Goal: Task Accomplishment & Management: Manage account settings

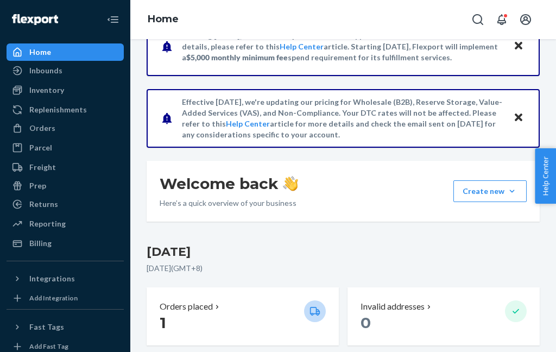
scroll to position [42, 0]
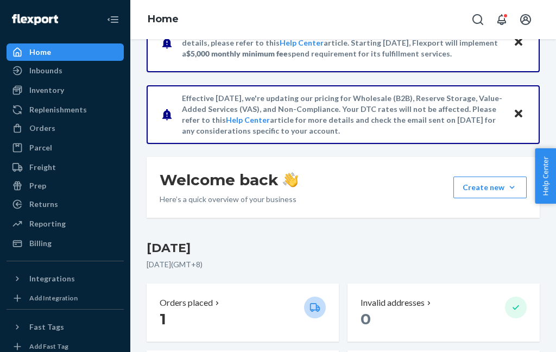
click at [236, 309] on p "1" at bounding box center [228, 319] width 136 height 20
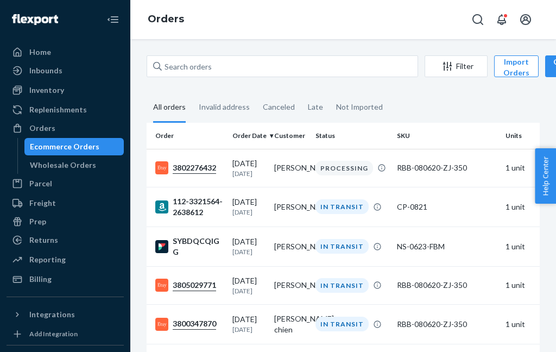
click at [205, 243] on div "SYBDQCQIGG" at bounding box center [189, 247] width 68 height 22
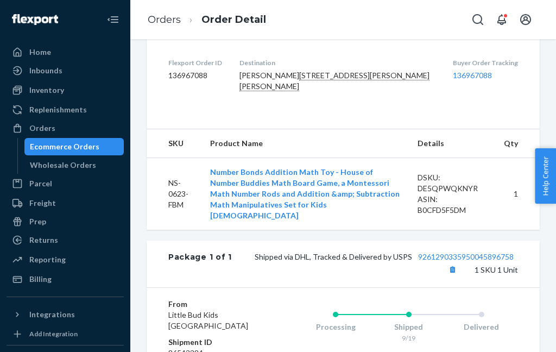
scroll to position [326, 0]
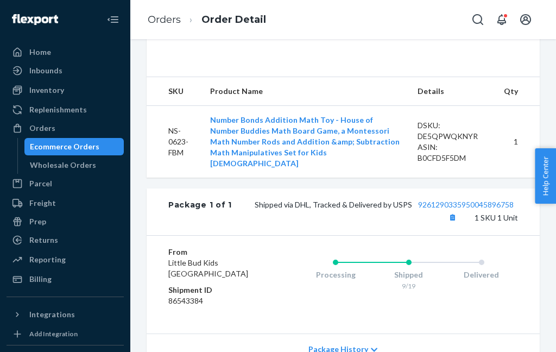
click at [458, 224] on button "Copy tracking number" at bounding box center [453, 217] width 14 height 14
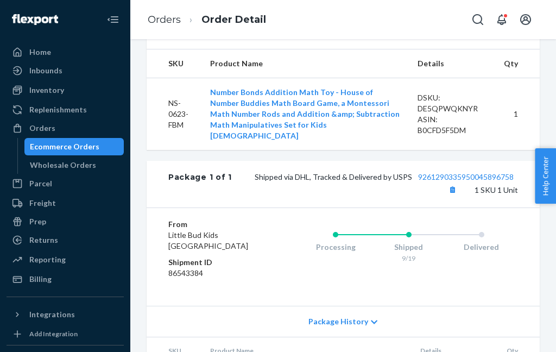
scroll to position [372, 0]
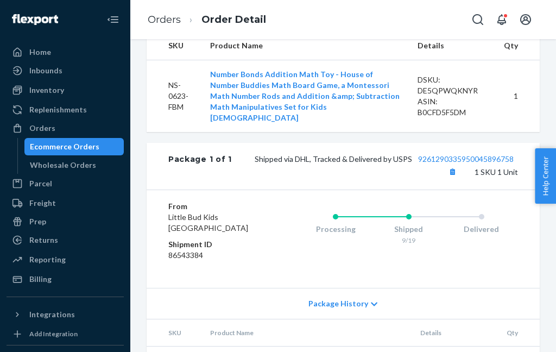
click at [44, 91] on div "Inventory" at bounding box center [46, 90] width 35 height 11
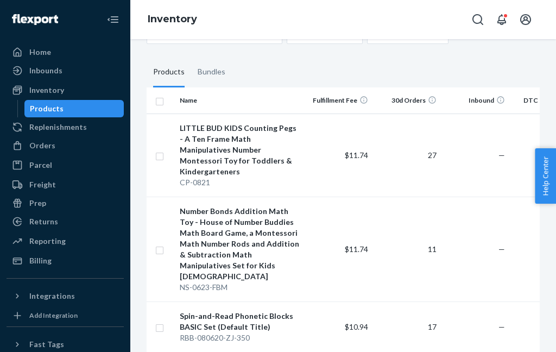
scroll to position [99, 0]
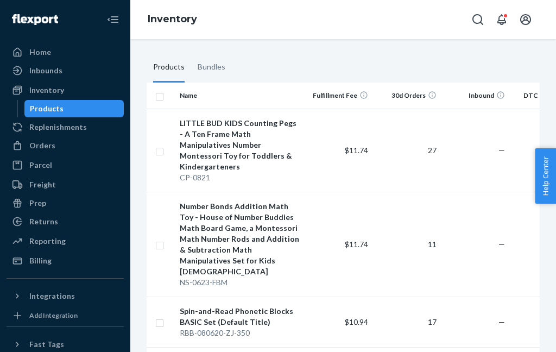
click at [314, 216] on td "$11.74" at bounding box center [338, 244] width 68 height 105
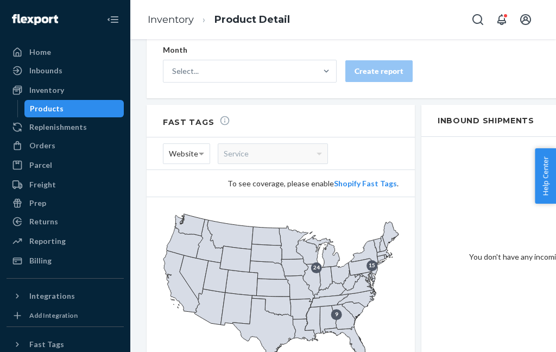
scroll to position [787, 0]
click at [41, 85] on div "Inventory" at bounding box center [46, 90] width 35 height 11
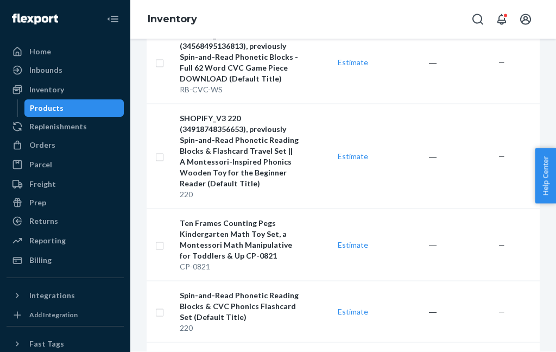
scroll to position [43, 0]
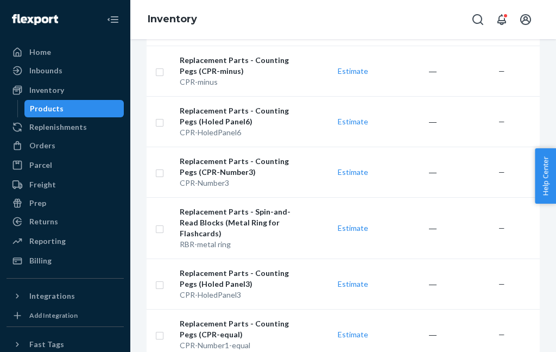
scroll to position [1285, 0]
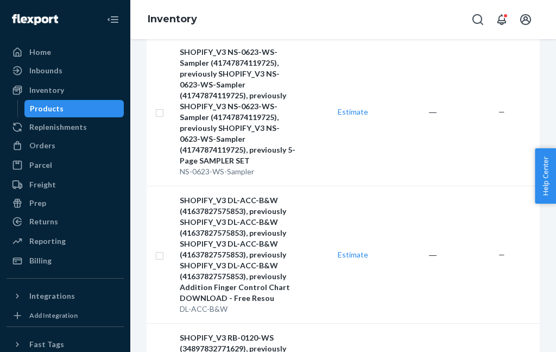
scroll to position [577, 0]
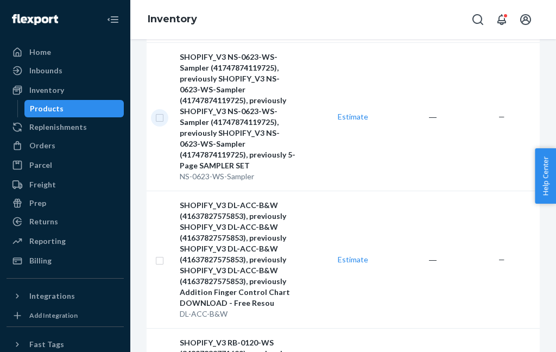
click at [160, 111] on input "checkbox" at bounding box center [159, 116] width 9 height 11
checkbox input "true"
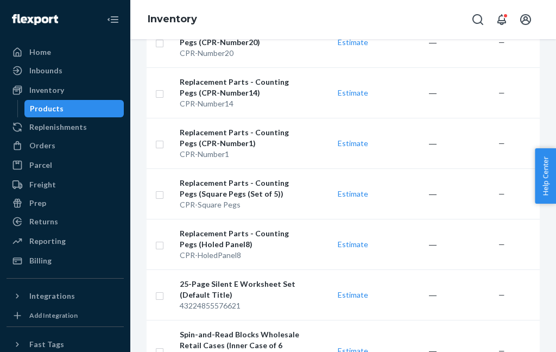
scroll to position [1460, 0]
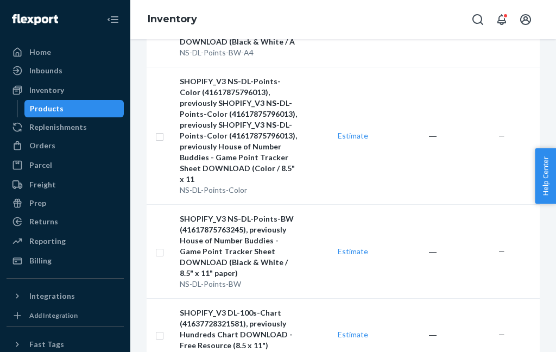
scroll to position [430, 0]
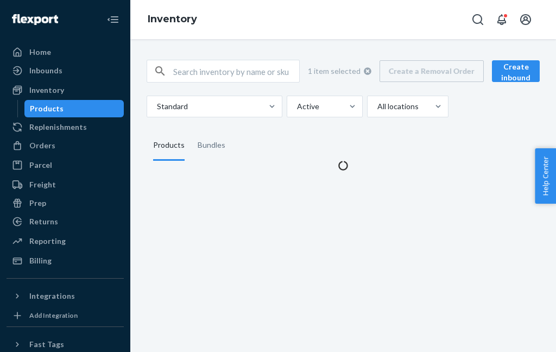
scroll to position [0, 0]
click at [485, 316] on div "1 item selected Create a Removal Order Create inbound Standard Active All locat…" at bounding box center [343, 195] width 426 height 313
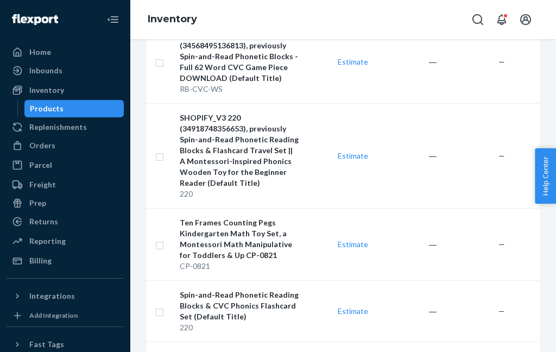
scroll to position [1503, 0]
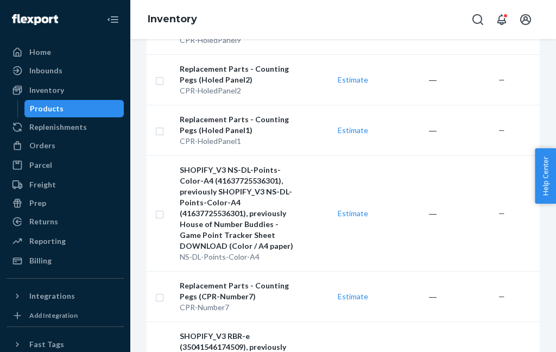
scroll to position [694, 0]
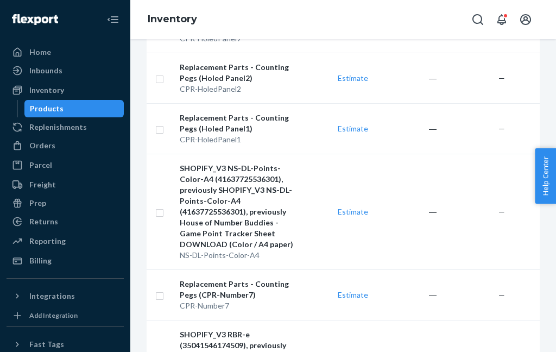
click at [229, 163] on div "SHOPIFY_V3 NS-DL-Points-Color-A4 (41637725536301), previously SHOPIFY_V3 NS-DL-…" at bounding box center [240, 206] width 120 height 87
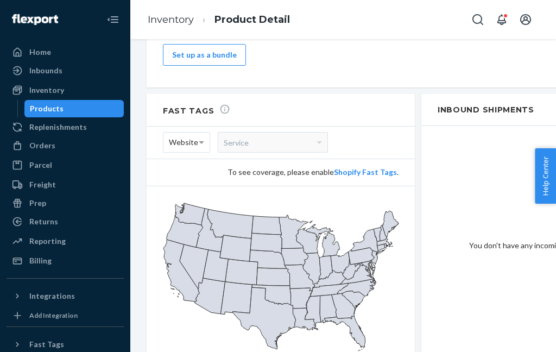
scroll to position [904, 0]
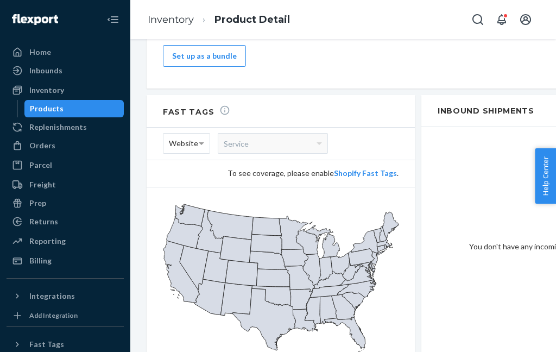
click at [72, 108] on div "Products" at bounding box center [75, 108] width 98 height 15
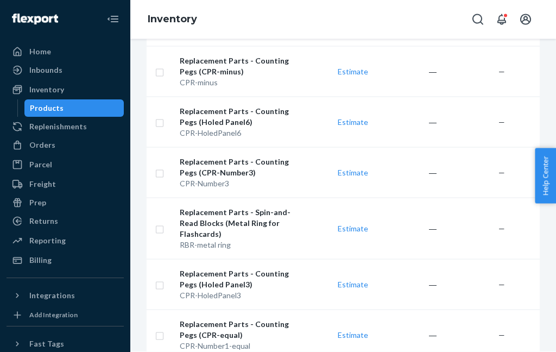
scroll to position [43, 0]
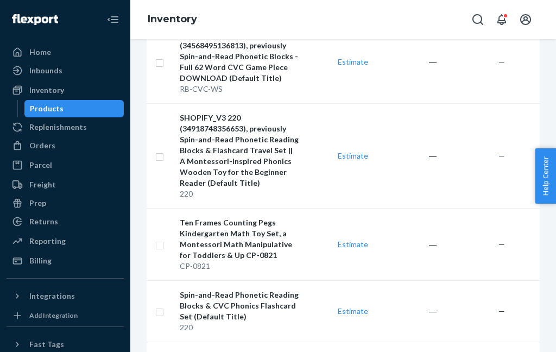
scroll to position [1503, 0]
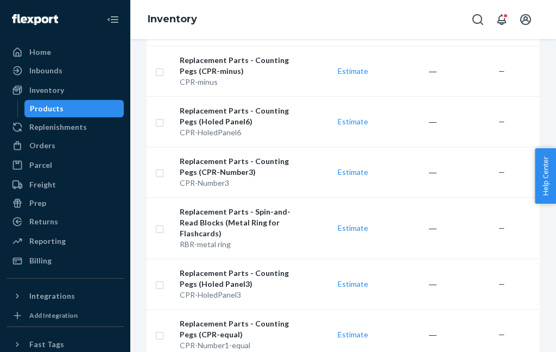
scroll to position [1264, 0]
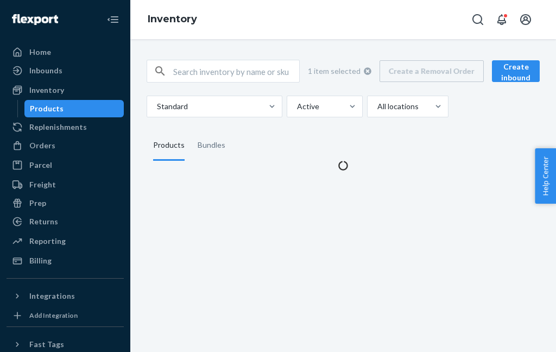
scroll to position [0, 0]
click at [514, 317] on div "1 item selected Create a Removal Order Create inbound Standard Active All locat…" at bounding box center [343, 195] width 426 height 313
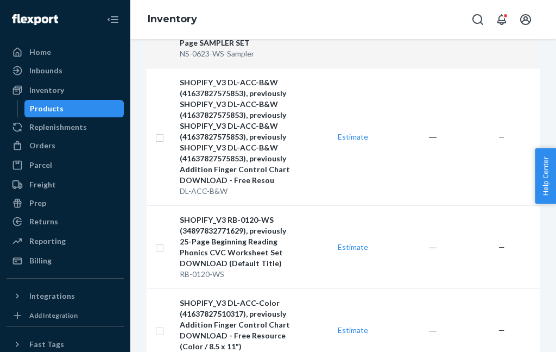
scroll to position [681, 0]
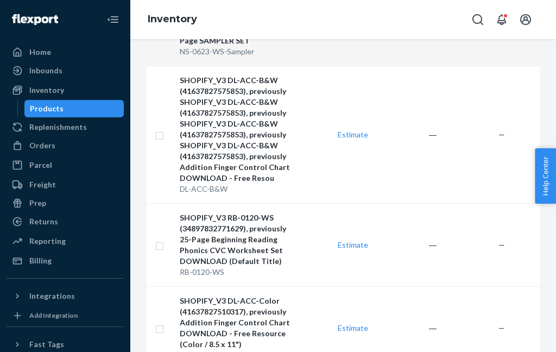
click at [285, 212] on div "SHOPIFY_V3 RB-0120-WS (34897832771629), previously 25-Page Beginning Reading Ph…" at bounding box center [240, 239] width 120 height 54
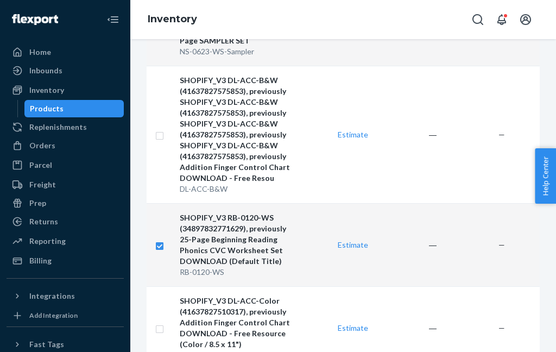
checkbox input "true"
click at [262, 212] on div "SHOPIFY_V3 RB-0120-WS (34897832771629), previously 25-Page Beginning Reading Ph…" at bounding box center [240, 239] width 120 height 54
checkbox input "true"
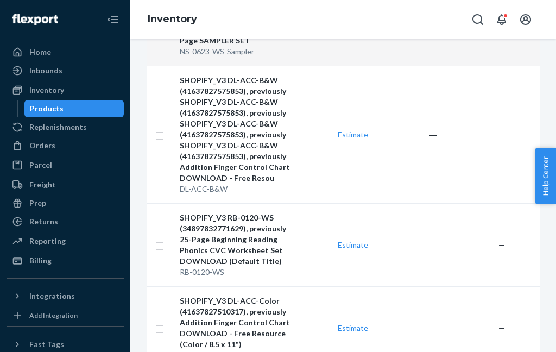
click at [157, 239] on input "checkbox" at bounding box center [159, 244] width 9 height 11
checkbox input "true"
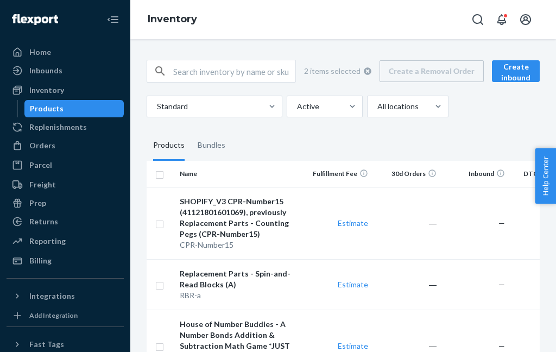
scroll to position [0, 0]
click at [162, 168] on input "checkbox" at bounding box center [159, 173] width 9 height 11
checkbox input "true"
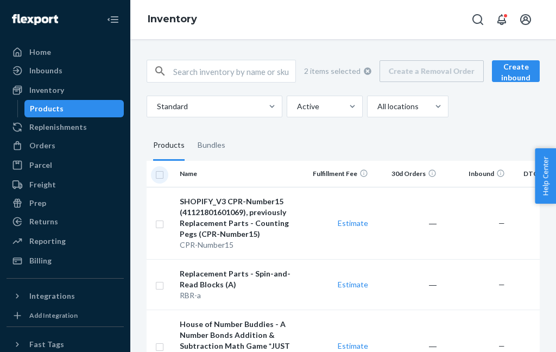
checkbox input "true"
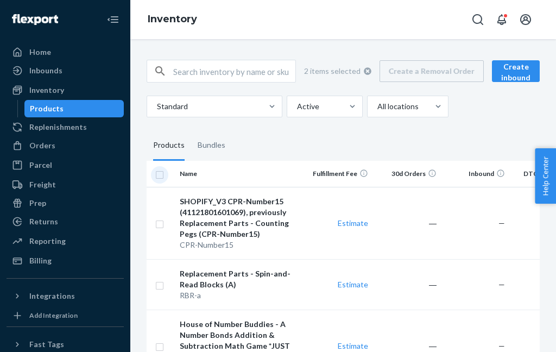
checkbox input "true"
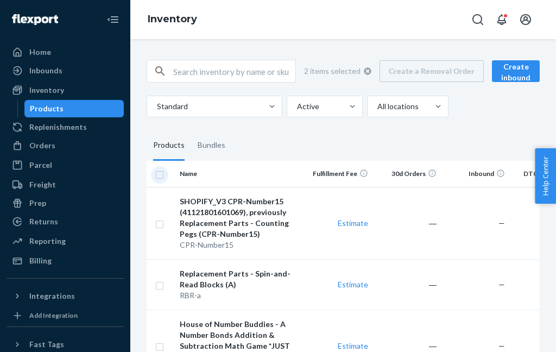
checkbox input "true"
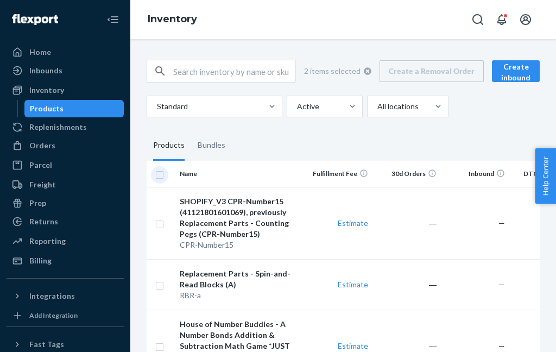
checkbox input "true"
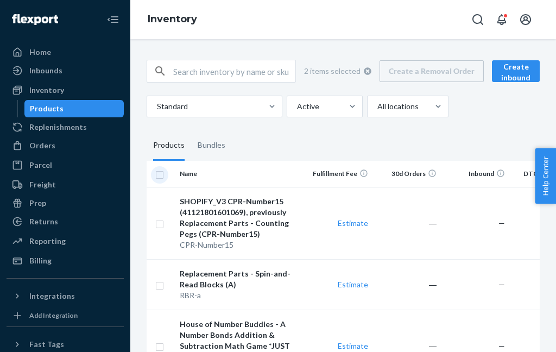
checkbox input "true"
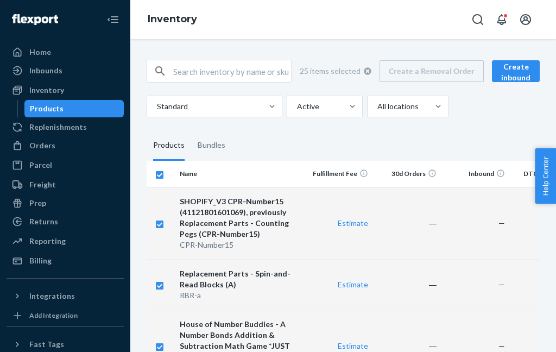
click at [163, 161] on th at bounding box center [161, 174] width 29 height 26
click at [157, 168] on input "checkbox" at bounding box center [159, 173] width 9 height 11
checkbox input "false"
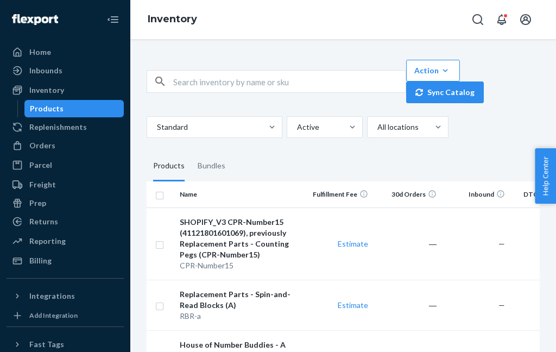
checkbox input "false"
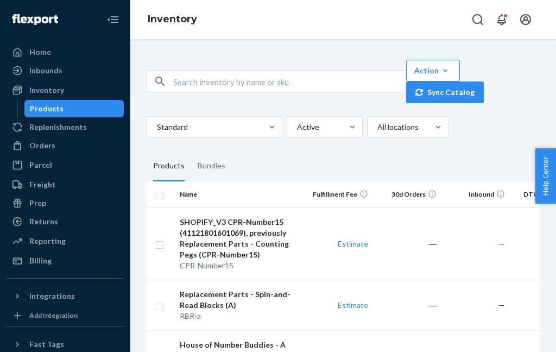
checkbox input "false"
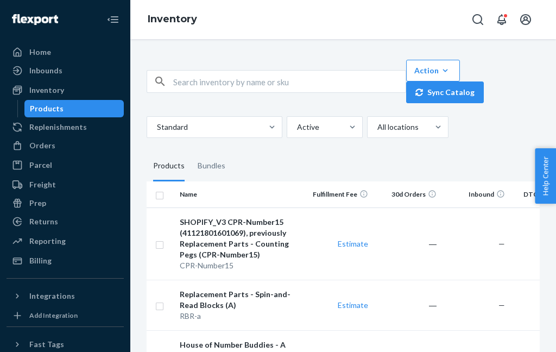
checkbox input "false"
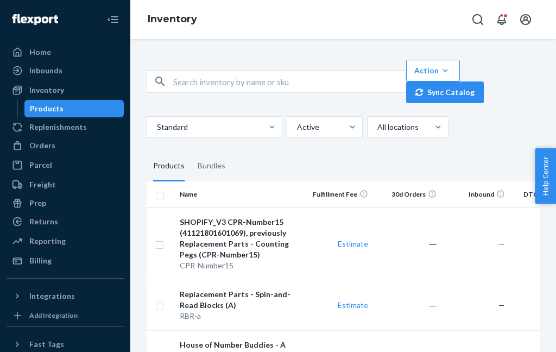
checkbox input "false"
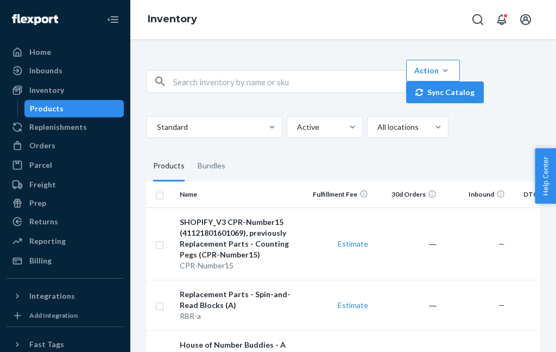
checkbox input "false"
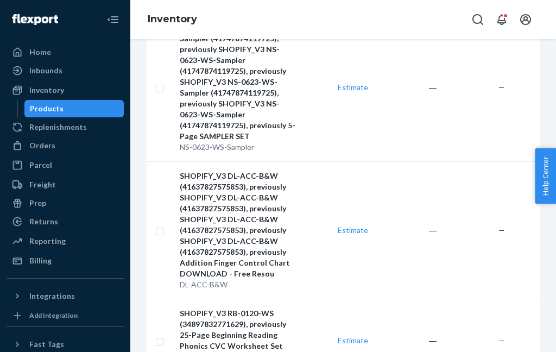
scroll to position [607, 0]
click at [273, 308] on div "SHOPIFY_V3 RB-0120-WS (34897832771629), previously 25-Page Beginning Reading Ph…" at bounding box center [240, 335] width 120 height 54
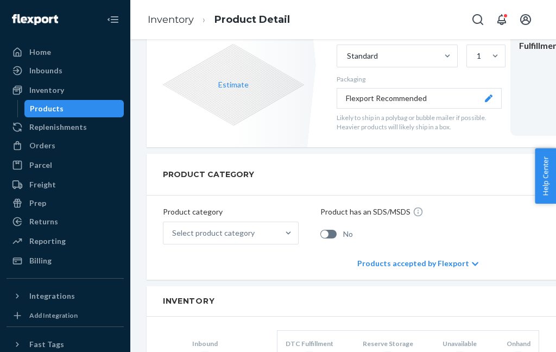
scroll to position [315, 0]
click at [470, 257] on div "Products accepted by Flexport" at bounding box center [418, 263] width 121 height 33
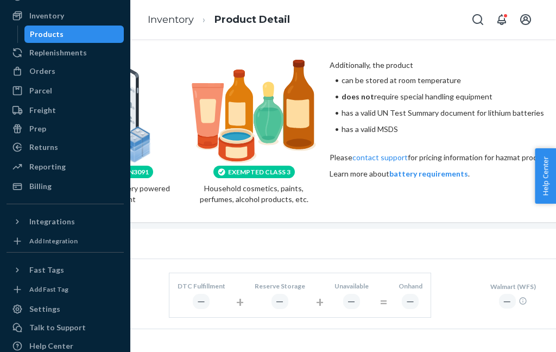
scroll to position [74, 0]
click at [26, 350] on div at bounding box center [20, 346] width 17 height 11
click at [368, 240] on h2 "Inventory" at bounding box center [310, 244] width 511 height 8
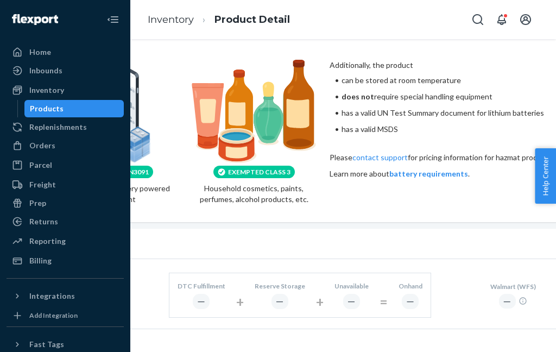
scroll to position [0, 0]
click at [42, 107] on div "Products" at bounding box center [47, 108] width 34 height 11
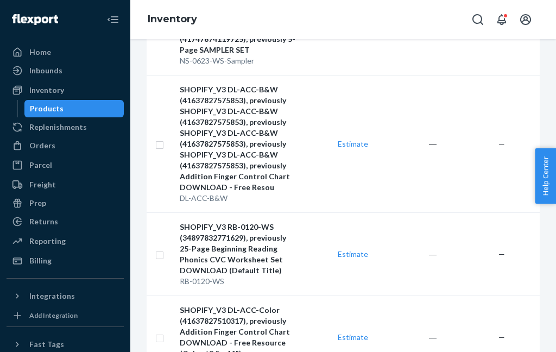
scroll to position [693, 0]
click at [260, 304] on div "SHOPIFY_V3 DL-ACC-Color (41637827510317), previously Addition Finger Control Ch…" at bounding box center [240, 331] width 120 height 54
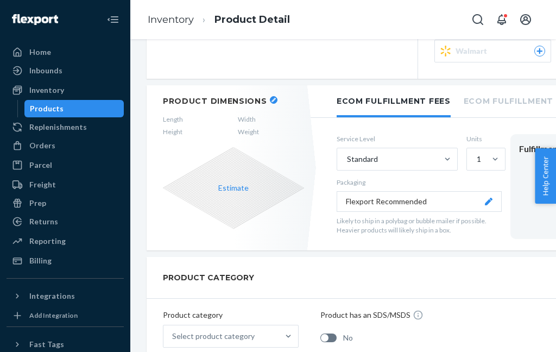
scroll to position [196, 0]
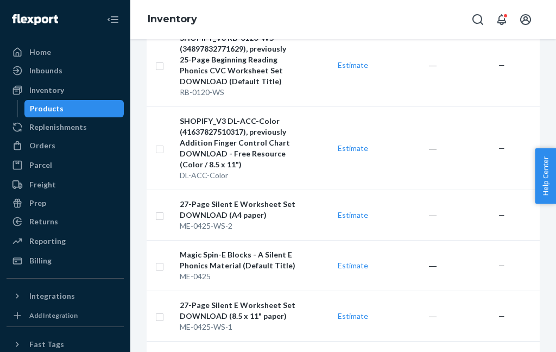
scroll to position [882, 0]
click at [184, 198] on div "27-Page Silent E Worksheet Set DOWNLOAD (A4 paper)" at bounding box center [240, 209] width 120 height 22
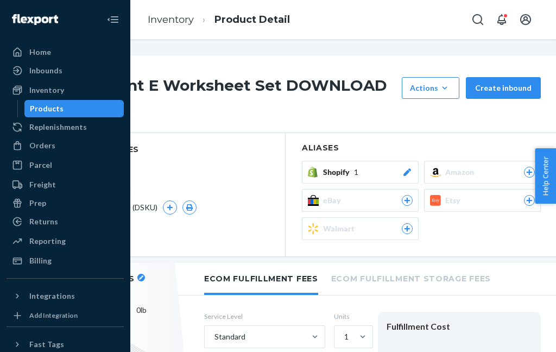
scroll to position [0, 134]
click at [449, 87] on icon "button" at bounding box center [444, 88] width 11 height 11
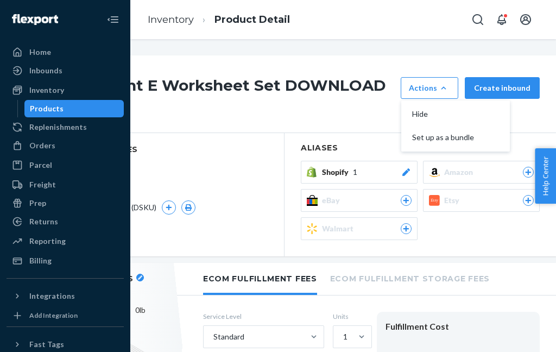
click at [383, 133] on section "Aliases Shopify 1 Amazon eBay Etsy Walmart" at bounding box center [421, 194] width 272 height 123
click at [449, 87] on icon "button" at bounding box center [444, 88] width 11 height 11
click at [410, 161] on button "Shopify 1" at bounding box center [359, 172] width 117 height 23
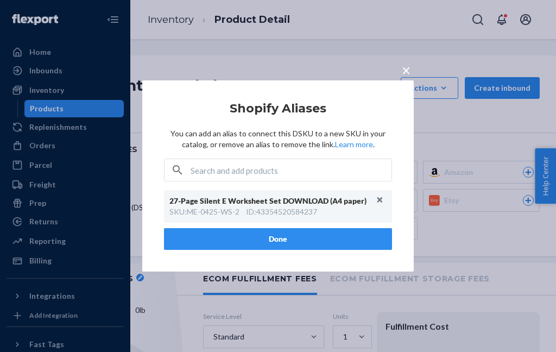
click at [383, 197] on button "Unlink" at bounding box center [380, 200] width 16 height 16
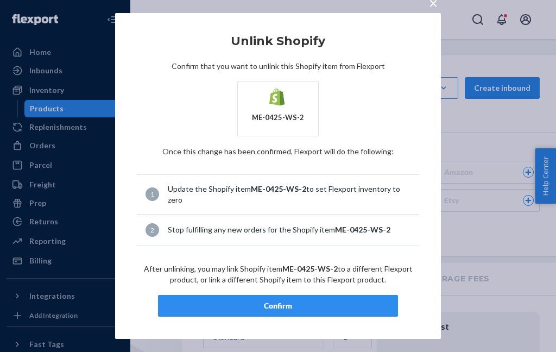
click at [372, 315] on button "Confirm" at bounding box center [278, 306] width 240 height 22
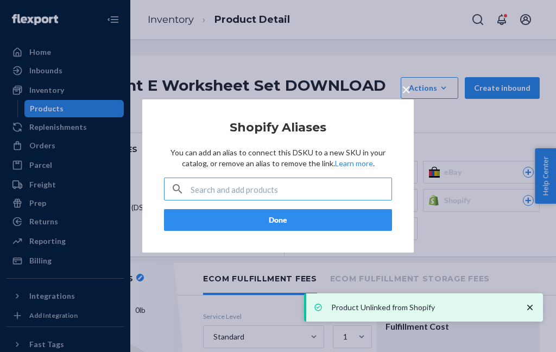
click at [400, 70] on div "× Shopify Aliases You can add an alias to connect this DSKU to a new SKU in you…" at bounding box center [278, 176] width 556 height 352
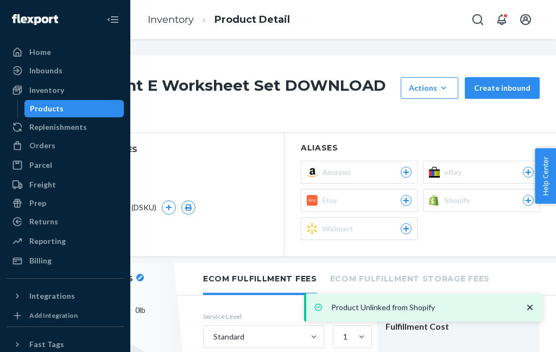
click at [458, 86] on button "Actions Hide Set up as a bundle" at bounding box center [430, 88] width 58 height 22
click at [456, 117] on span "Hide" at bounding box center [445, 114] width 67 height 8
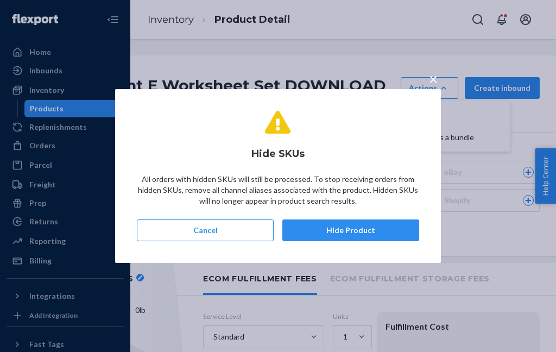
click at [395, 231] on button "Hide Product" at bounding box center [351, 231] width 137 height 22
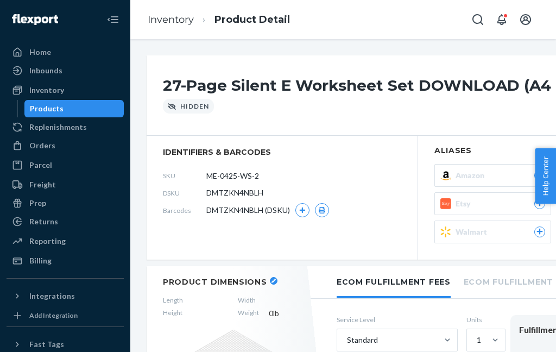
click at [170, 14] on link "Inventory" at bounding box center [171, 20] width 46 height 12
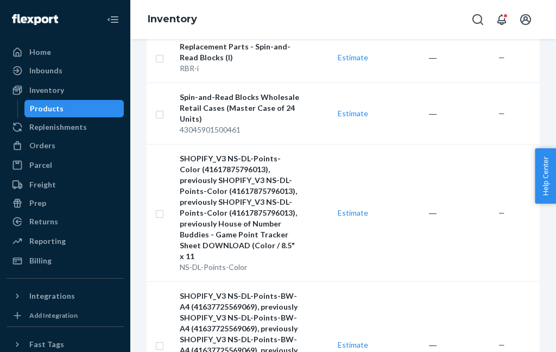
scroll to position [310, 0]
click at [349, 203] on td "Estimate" at bounding box center [338, 211] width 68 height 137
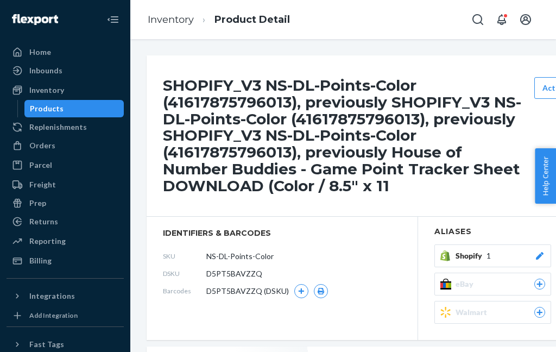
click at [509, 252] on div "Shopify 1" at bounding box center [501, 256] width 90 height 11
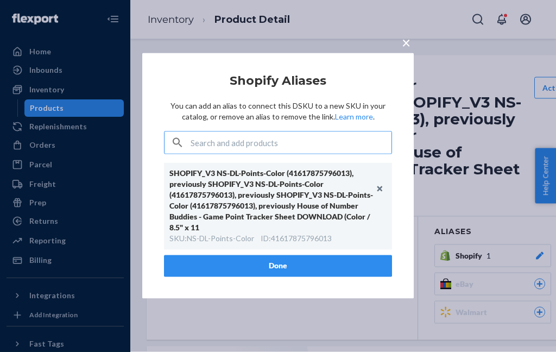
scroll to position [20, 0]
click at [380, 169] on div "SHOPIFY_V3 NS-DL-Points-Color (41617875796013), previously SHOPIFY_V3 NS-DL-Poi…" at bounding box center [278, 206] width 228 height 87
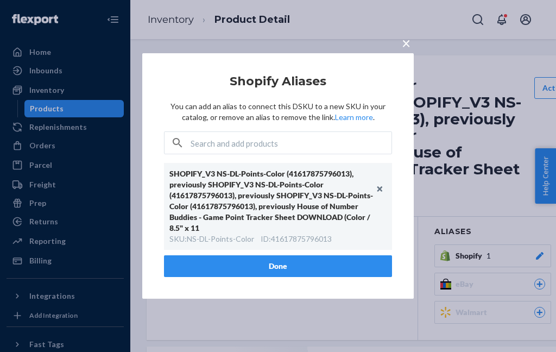
click at [384, 190] on button "Unlink" at bounding box center [380, 189] width 16 height 16
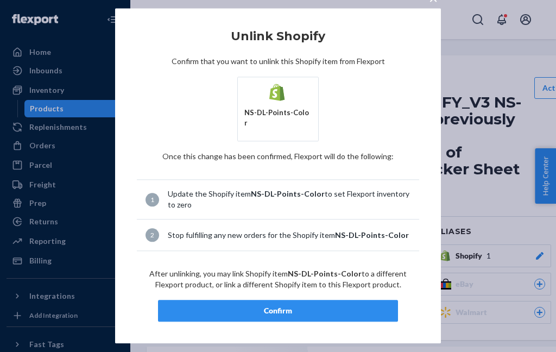
click at [381, 307] on div "Confirm" at bounding box center [278, 311] width 222 height 11
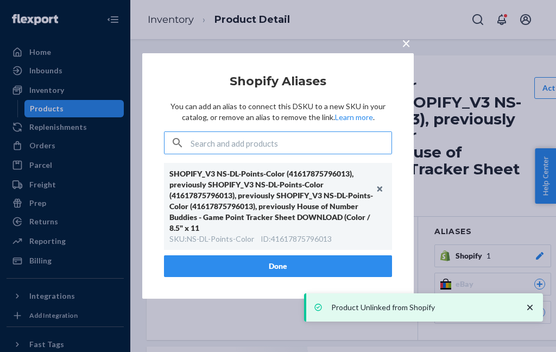
click at [402, 42] on span "×" at bounding box center [406, 43] width 9 height 18
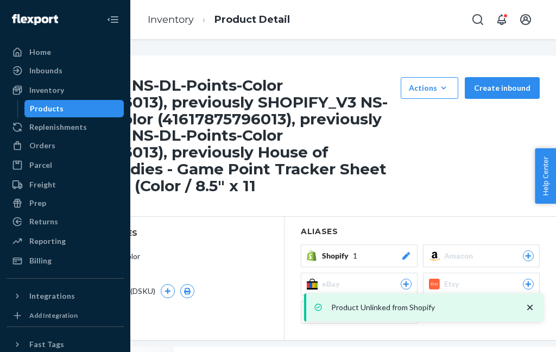
scroll to position [0, 134]
click at [435, 83] on div "Actions" at bounding box center [429, 88] width 41 height 11
click at [446, 110] on span "Hide" at bounding box center [445, 114] width 67 height 8
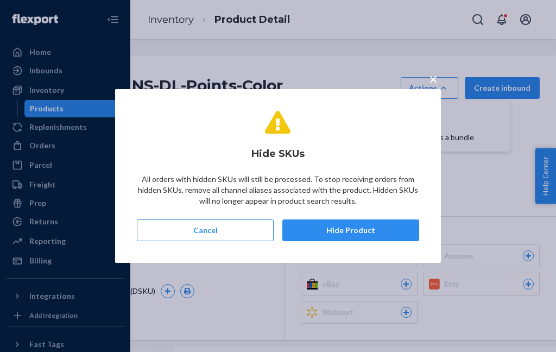
click at [383, 228] on button "Hide Product" at bounding box center [351, 231] width 137 height 22
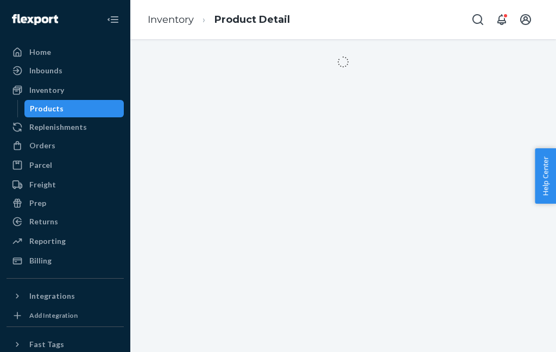
scroll to position [0, 0]
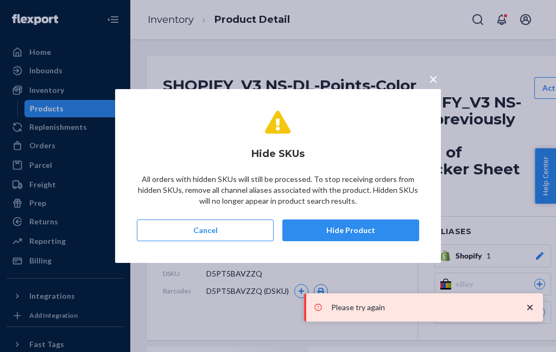
click at [397, 234] on button "Hide Product" at bounding box center [351, 231] width 137 height 22
click at [402, 231] on button "Hide Product" at bounding box center [351, 231] width 137 height 22
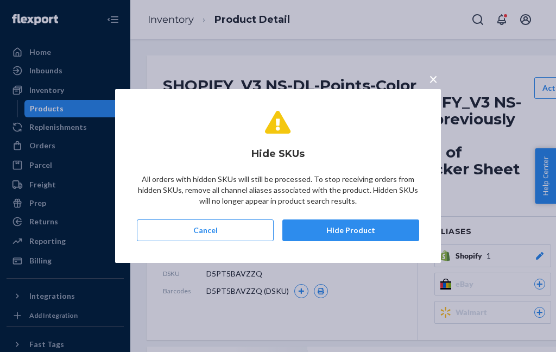
click at [428, 82] on button "×" at bounding box center [433, 76] width 15 height 19
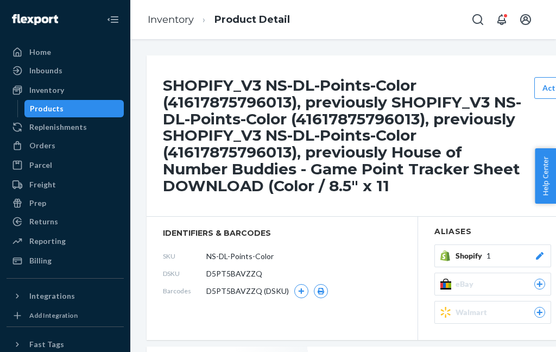
click at [168, 14] on link "Inventory" at bounding box center [171, 20] width 46 height 12
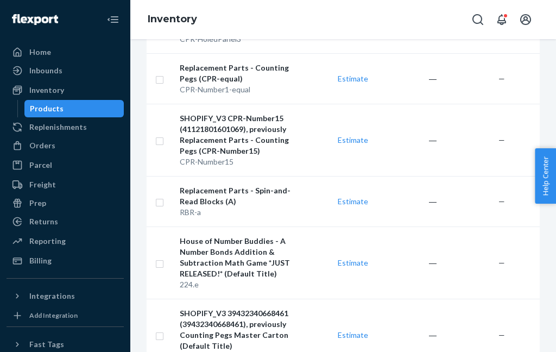
scroll to position [43, 0]
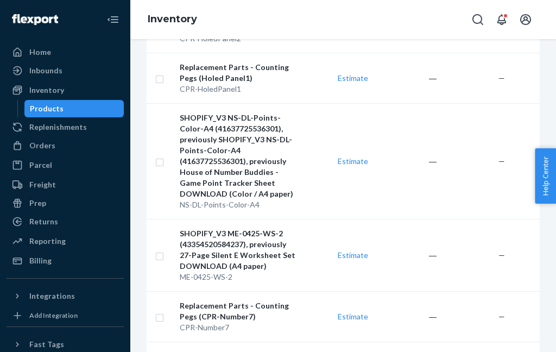
scroll to position [816, 0]
click at [284, 228] on div "SHOPIFY_V3 ME-0425-WS-2 (43354520584237), previously 27-Page Silent E Worksheet…" at bounding box center [240, 249] width 120 height 43
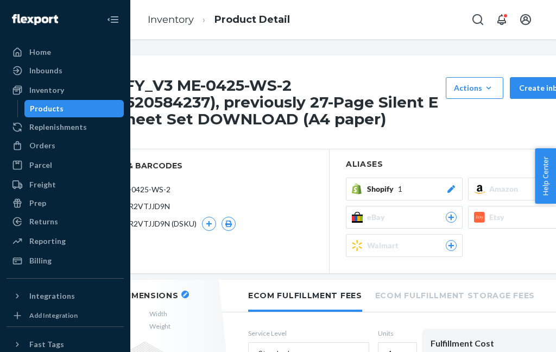
scroll to position [0, 89]
click at [453, 185] on icon at bounding box center [451, 189] width 11 height 8
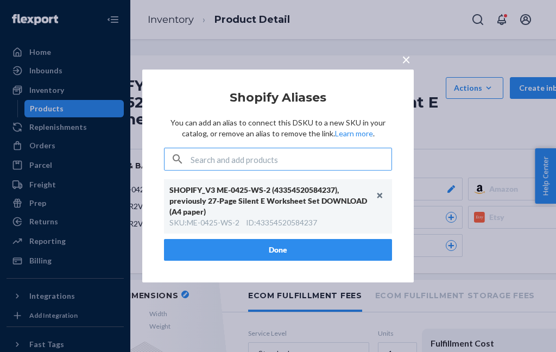
scroll to position [43, 0]
click at [383, 149] on input "text" at bounding box center [291, 159] width 201 height 22
click at [382, 192] on button "Unlink" at bounding box center [380, 195] width 16 height 16
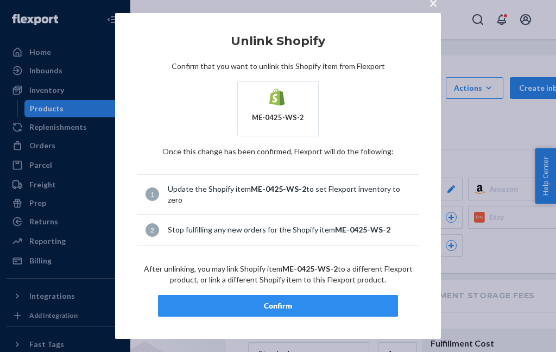
click at [390, 314] on button "Confirm" at bounding box center [278, 306] width 240 height 22
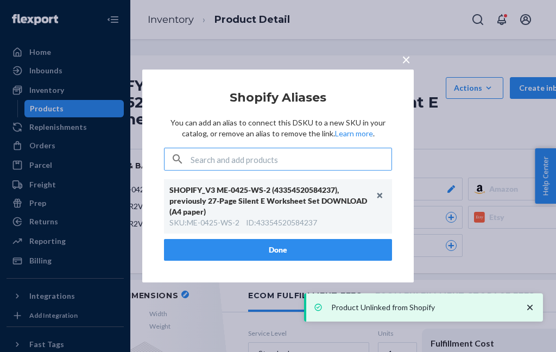
click at [369, 251] on button "Done" at bounding box center [278, 250] width 228 height 22
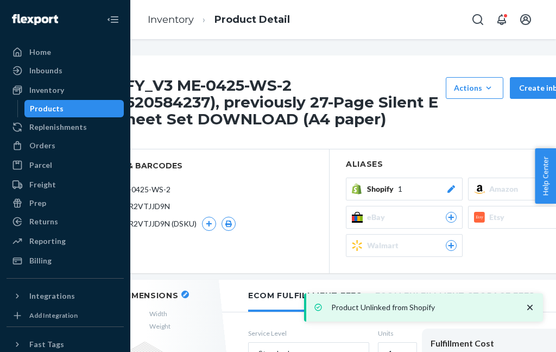
click at [490, 83] on icon "button" at bounding box center [489, 88] width 11 height 11
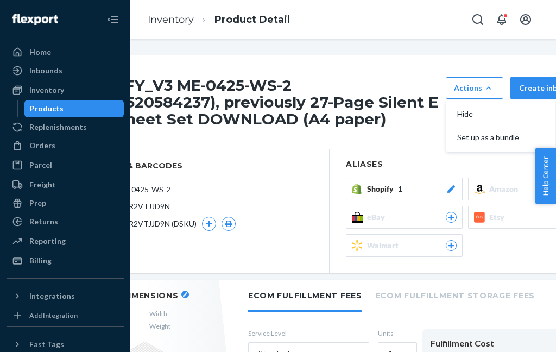
click at [484, 110] on span "Hide" at bounding box center [491, 114] width 67 height 8
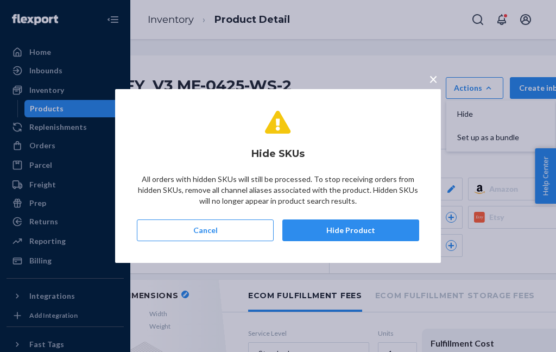
click at [379, 233] on button "Hide Product" at bounding box center [351, 231] width 137 height 22
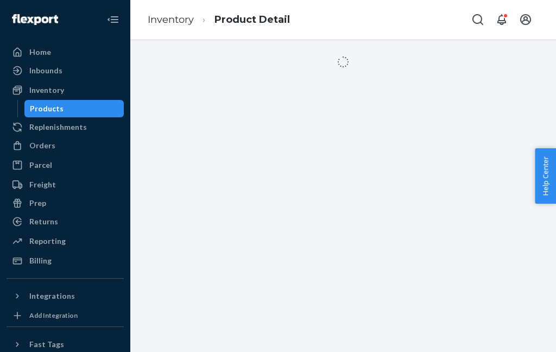
scroll to position [0, 0]
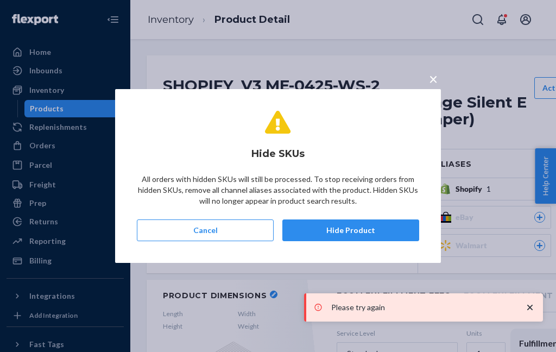
click at [397, 241] on button "Hide Product" at bounding box center [351, 231] width 137 height 22
click at [429, 80] on span "×" at bounding box center [433, 79] width 9 height 18
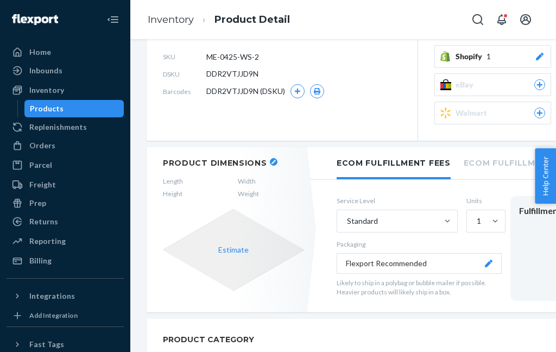
scroll to position [142, 0]
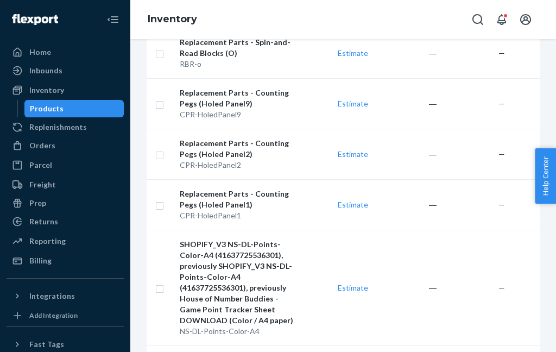
scroll to position [700, 0]
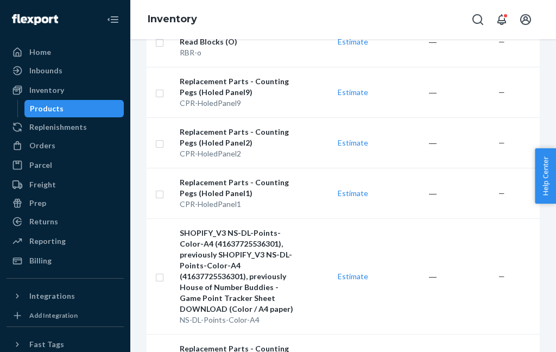
click at [257, 260] on div "SHOPIFY_V3 NS-DL-Points-Color-A4 (41637725536301), previously SHOPIFY_V3 NS-DL-…" at bounding box center [240, 271] width 120 height 87
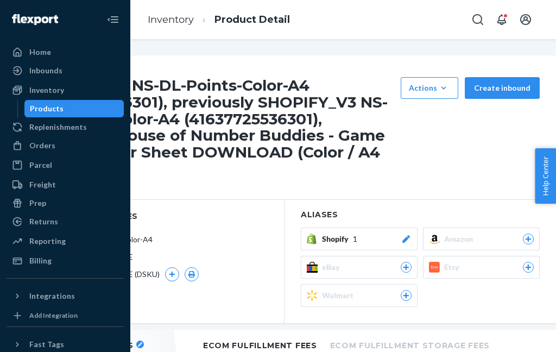
scroll to position [0, 134]
click at [401, 234] on div at bounding box center [406, 239] width 11 height 11
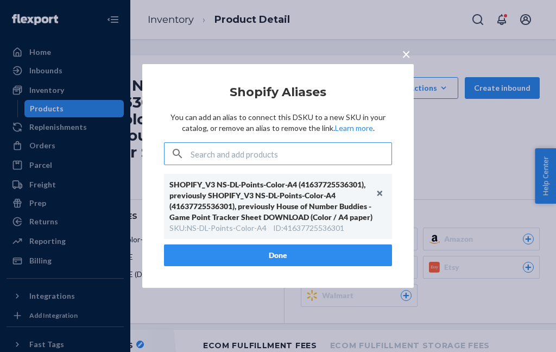
scroll to position [43, 0]
click at [386, 149] on input "text" at bounding box center [291, 154] width 201 height 22
click at [383, 189] on button "Unlink" at bounding box center [380, 193] width 16 height 16
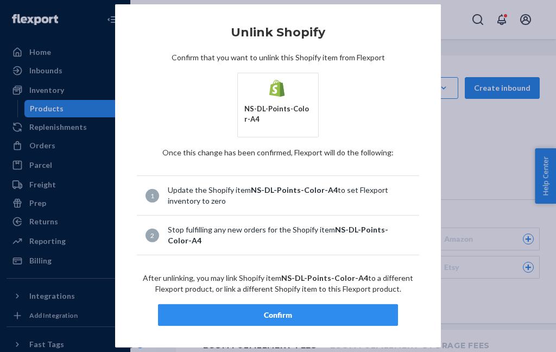
click at [318, 318] on div "Confirm" at bounding box center [278, 315] width 222 height 11
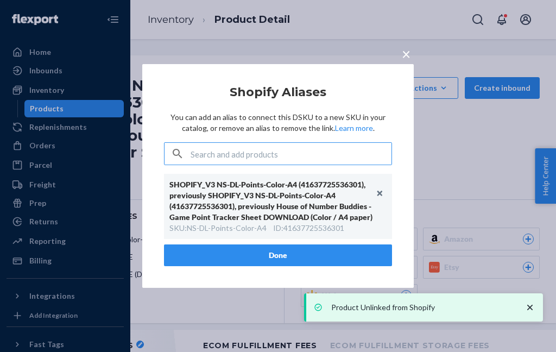
click at [402, 55] on span "×" at bounding box center [406, 54] width 9 height 18
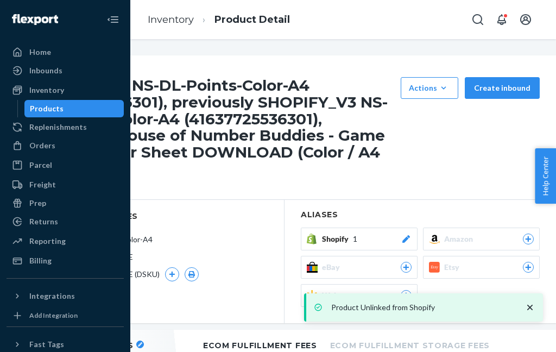
click at [406, 235] on icon at bounding box center [406, 239] width 11 height 8
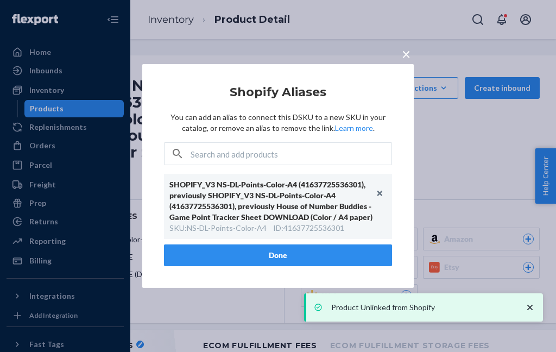
click at [399, 47] on button "×" at bounding box center [406, 51] width 15 height 19
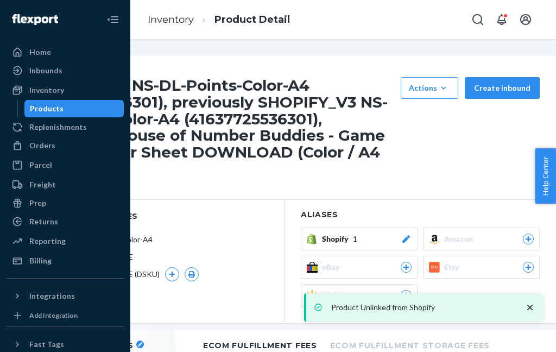
click at [439, 83] on div "Actions" at bounding box center [429, 88] width 41 height 11
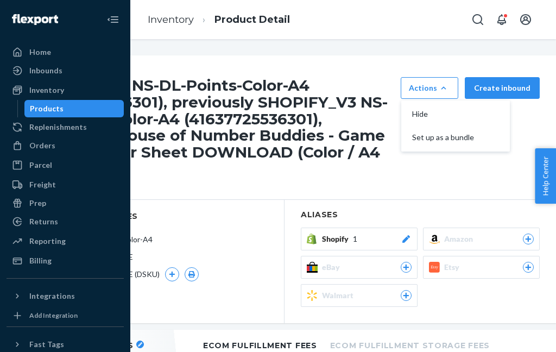
click at [455, 110] on span "Hide" at bounding box center [445, 114] width 67 height 8
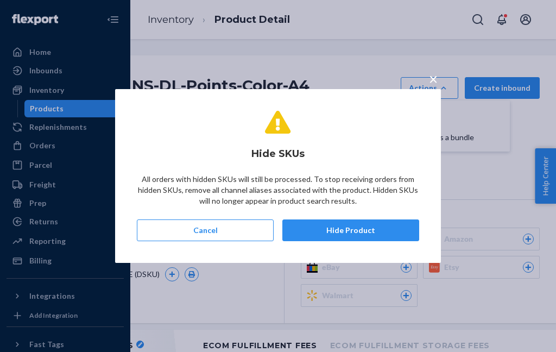
click at [383, 235] on button "Hide Product" at bounding box center [351, 231] width 137 height 22
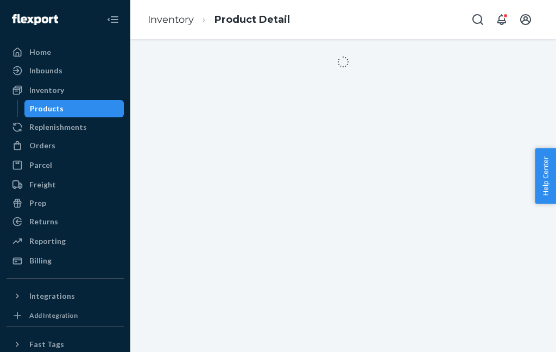
scroll to position [0, 0]
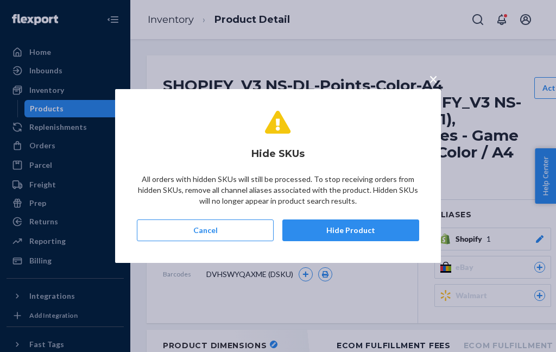
click at [364, 232] on button "Hide Product" at bounding box center [351, 231] width 137 height 22
click at [358, 229] on button "Hide Product" at bounding box center [351, 231] width 137 height 22
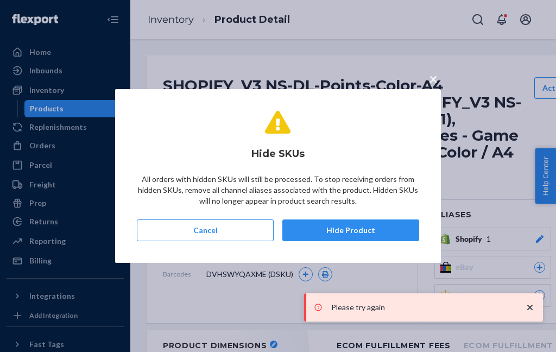
click at [383, 151] on div "Hide SKUs All orders with hidden SKUs will still be processed. To stop receivin…" at bounding box center [278, 175] width 283 height 143
click at [426, 79] on button "×" at bounding box center [433, 76] width 15 height 19
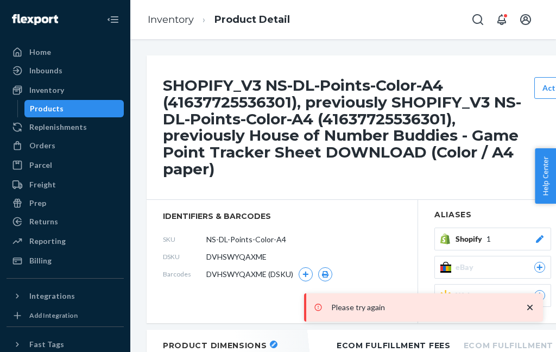
click at [64, 101] on div "Products" at bounding box center [75, 108] width 98 height 15
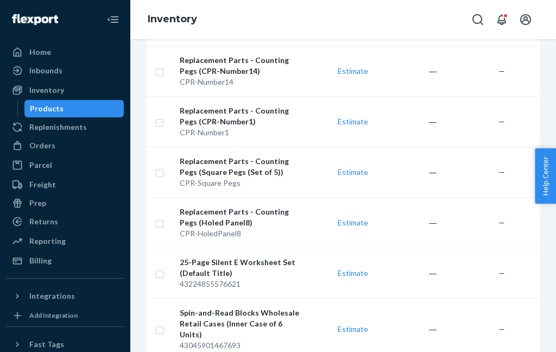
scroll to position [1198, 0]
click at [201, 258] on div "25-Page Silent E Worksheet Set (Default Title)" at bounding box center [240, 269] width 120 height 22
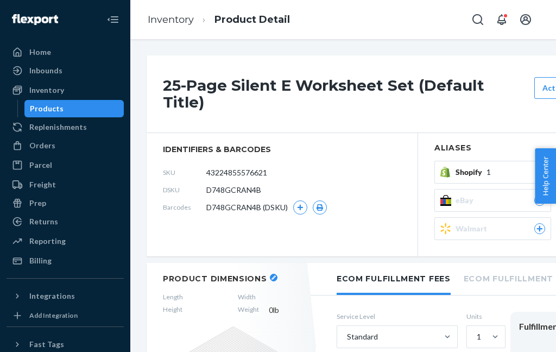
click at [540, 168] on icon at bounding box center [540, 172] width 8 height 8
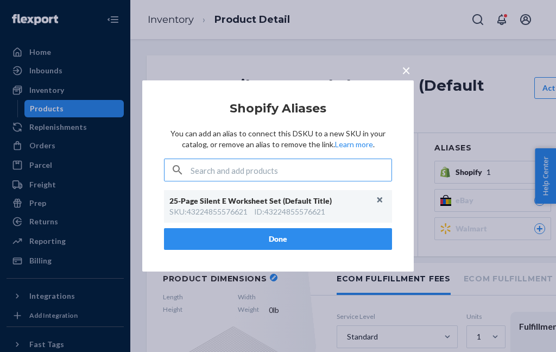
scroll to position [43, 0]
click at [381, 155] on article "Shopify Aliases You can add an alias to connect this DSKU to a new SKU in your …" at bounding box center [278, 176] width 228 height 148
click at [384, 155] on article "Shopify Aliases You can add an alias to connect this DSKU to a new SKU in your …" at bounding box center [278, 176] width 228 height 148
click at [385, 154] on article "Shopify Aliases You can add an alias to connect this DSKU to a new SKU in your …" at bounding box center [278, 176] width 228 height 148
click at [383, 159] on input "text" at bounding box center [291, 170] width 201 height 22
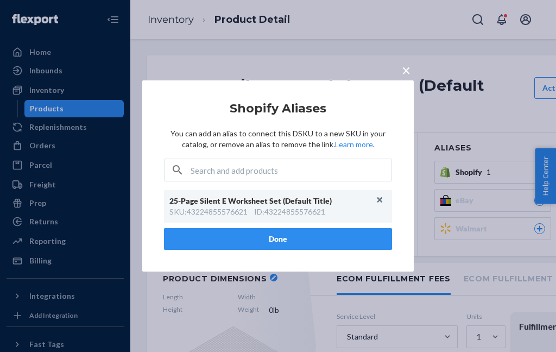
click at [380, 203] on button "Unlink" at bounding box center [380, 200] width 16 height 16
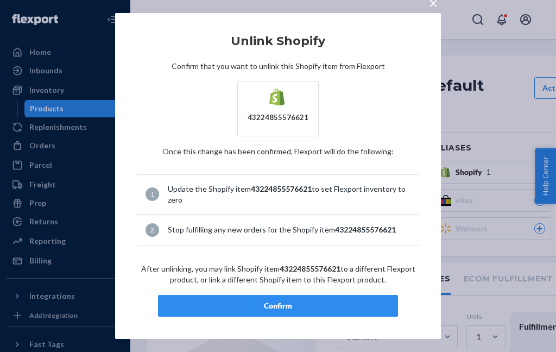
click at [362, 315] on button "Confirm" at bounding box center [278, 306] width 240 height 22
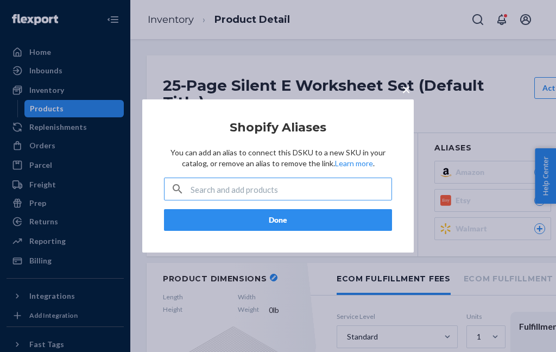
click at [405, 95] on button "×" at bounding box center [406, 87] width 15 height 19
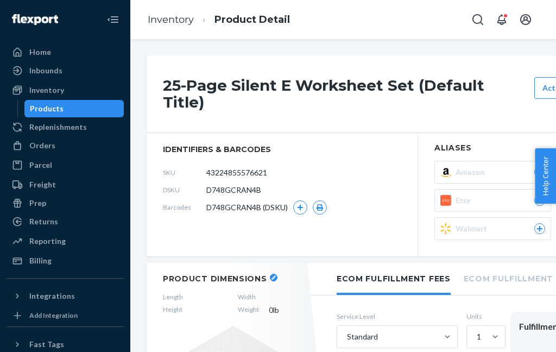
click at [396, 144] on span "identifiers & barcodes" at bounding box center [282, 149] width 239 height 11
click at [172, 23] on link "Inventory" at bounding box center [171, 20] width 46 height 12
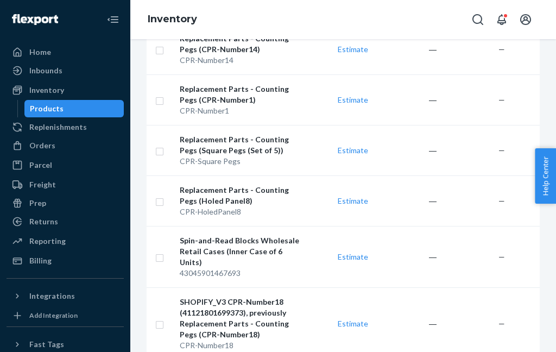
scroll to position [1219, 0]
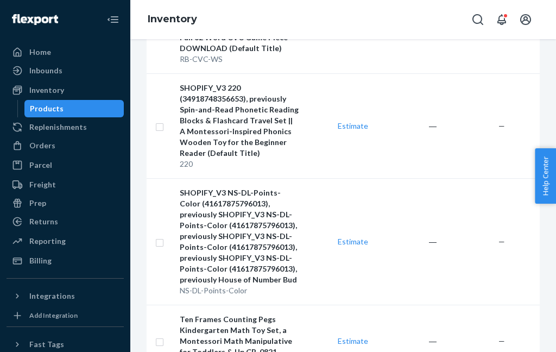
scroll to position [1555, 0]
click at [207, 187] on div "SHOPIFY_V3 NS-DL-Points-Color (41617875796013), previously SHOPIFY_V3 NS-DL-Poi…" at bounding box center [240, 236] width 120 height 98
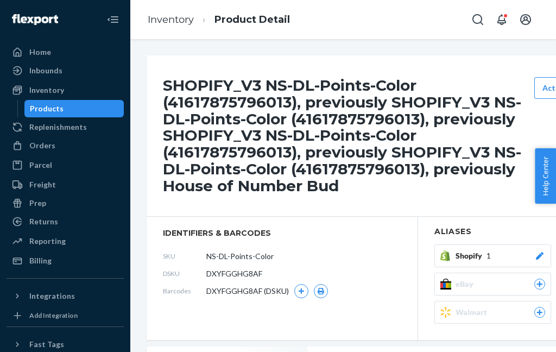
click at [471, 253] on span "Shopify" at bounding box center [471, 256] width 31 height 11
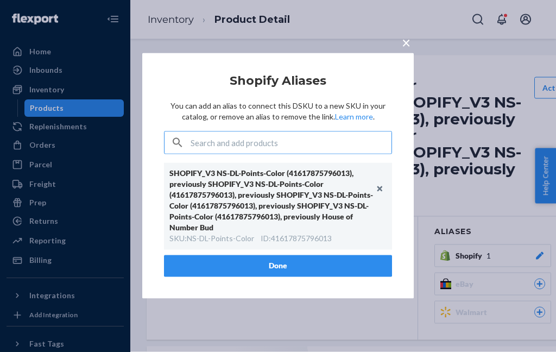
scroll to position [20, 0]
click at [385, 166] on div "SHOPIFY_V3 NS-DL-Points-Color (41617875796013), previously SHOPIFY_V3 NS-DL-Poi…" at bounding box center [278, 206] width 228 height 87
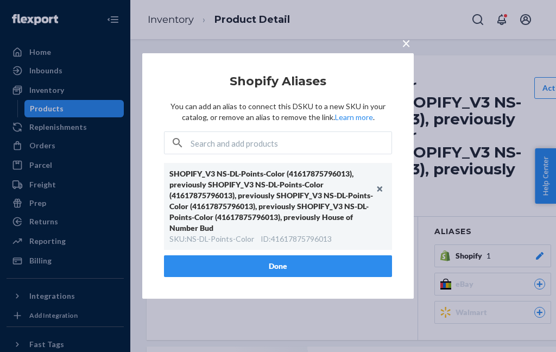
click at [242, 265] on button "Done" at bounding box center [278, 266] width 228 height 22
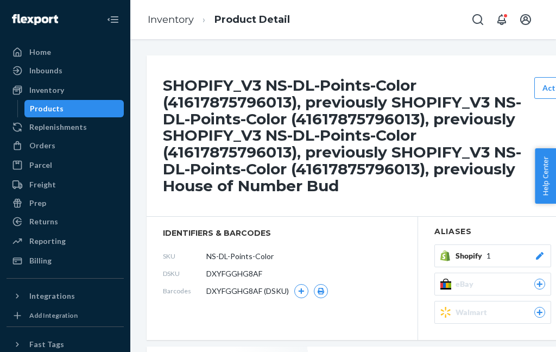
click at [527, 251] on div "Shopify 1" at bounding box center [501, 256] width 90 height 11
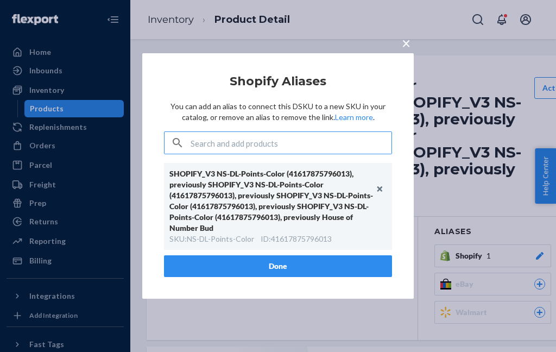
scroll to position [19, 0]
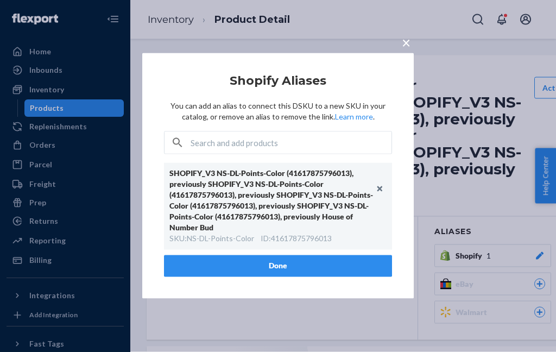
click at [385, 184] on button "Unlink" at bounding box center [380, 189] width 16 height 16
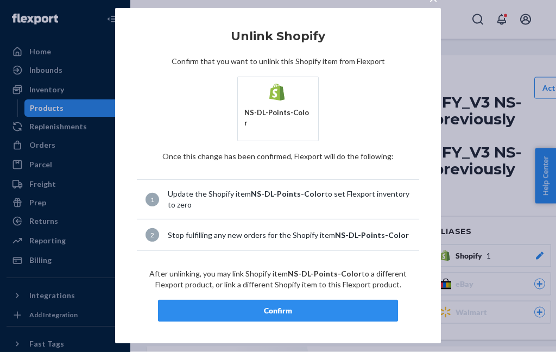
scroll to position [20, 0]
click at [253, 306] on div "Confirm" at bounding box center [278, 311] width 222 height 11
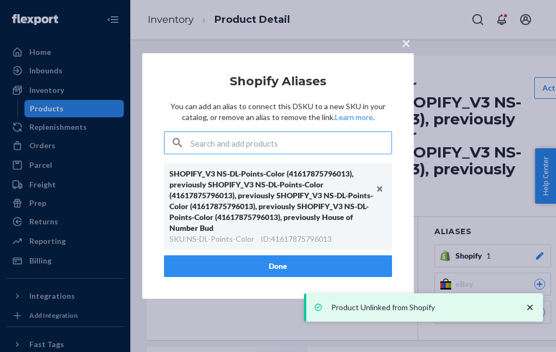
click at [367, 262] on button "Done" at bounding box center [278, 266] width 228 height 22
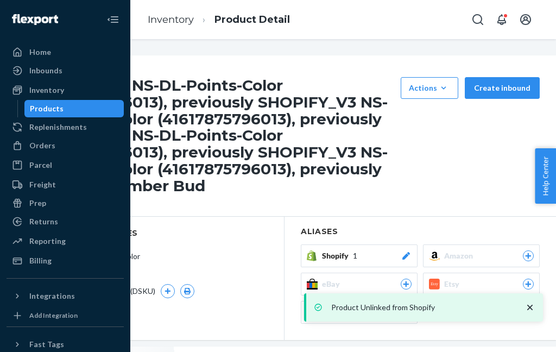
scroll to position [0, 134]
click at [450, 83] on div "Actions" at bounding box center [429, 88] width 41 height 11
click at [448, 110] on span "Hide" at bounding box center [445, 114] width 67 height 8
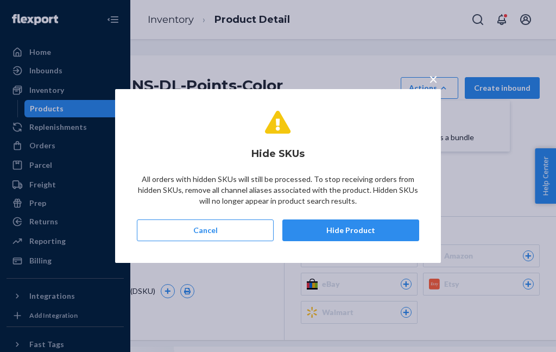
click at [376, 234] on button "Hide Product" at bounding box center [351, 231] width 137 height 22
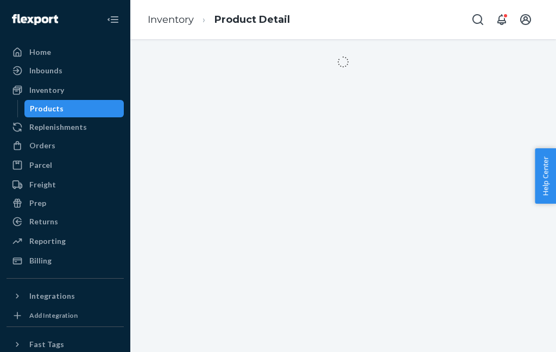
scroll to position [0, 0]
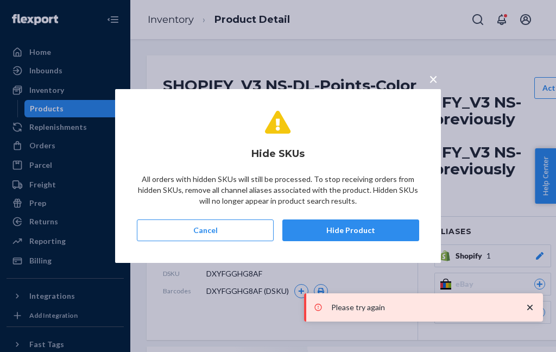
click at [429, 74] on span "×" at bounding box center [433, 79] width 9 height 18
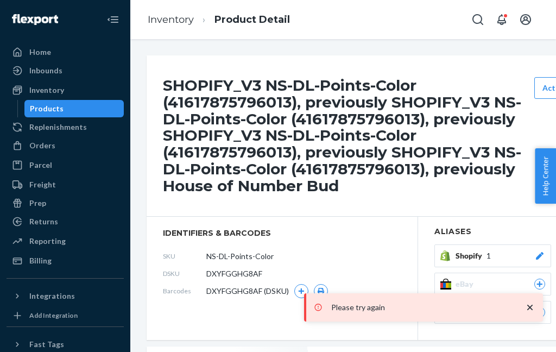
click at [77, 101] on div "Products" at bounding box center [75, 108] width 98 height 15
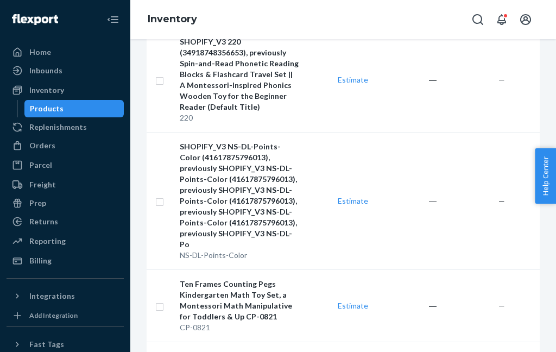
scroll to position [1600, 0]
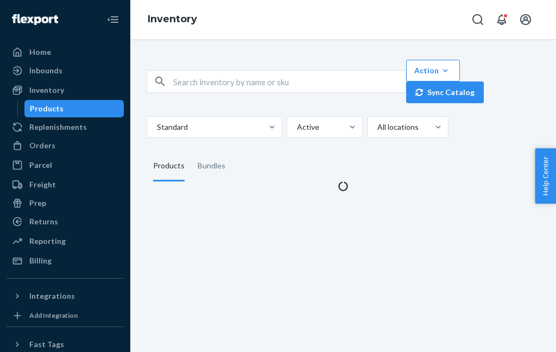
scroll to position [0, 0]
click at [506, 343] on div "Action Create product Create bundle Bulk create products Bulk update products B…" at bounding box center [343, 195] width 426 height 313
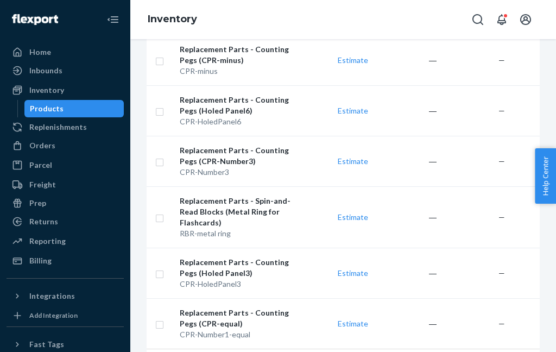
scroll to position [1230, 0]
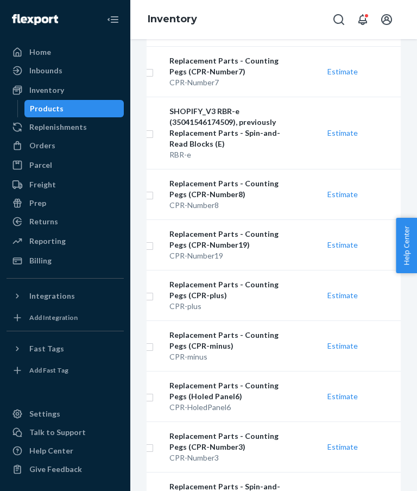
scroll to position [0, 0]
